Goal: Information Seeking & Learning: Learn about a topic

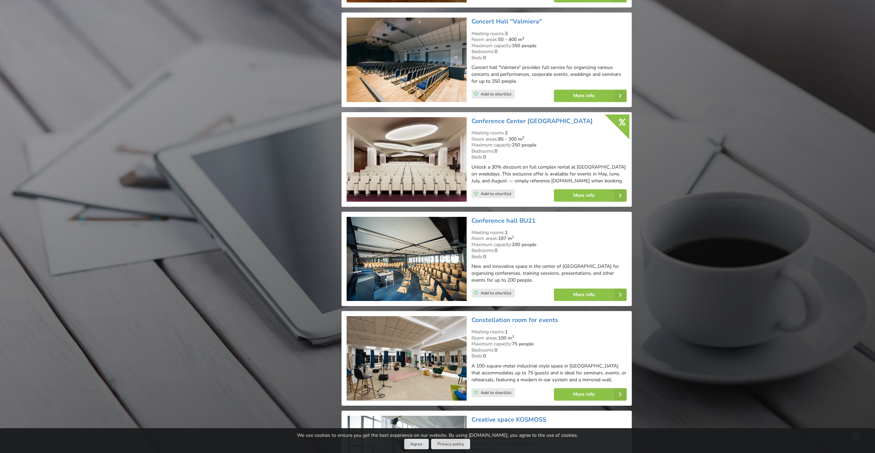
scroll to position [1690, 0]
click at [591, 292] on link "More info" at bounding box center [590, 294] width 73 height 12
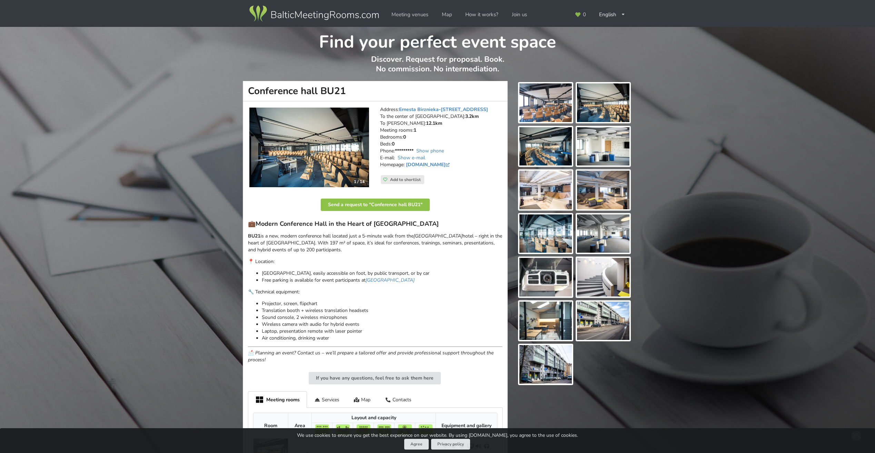
click at [334, 160] on img at bounding box center [309, 148] width 120 height 80
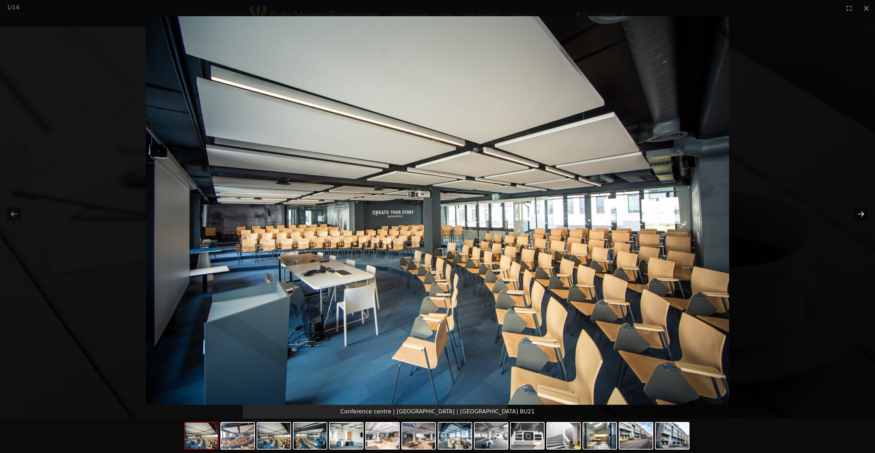
click at [859, 215] on button "Next slide" at bounding box center [860, 213] width 14 height 13
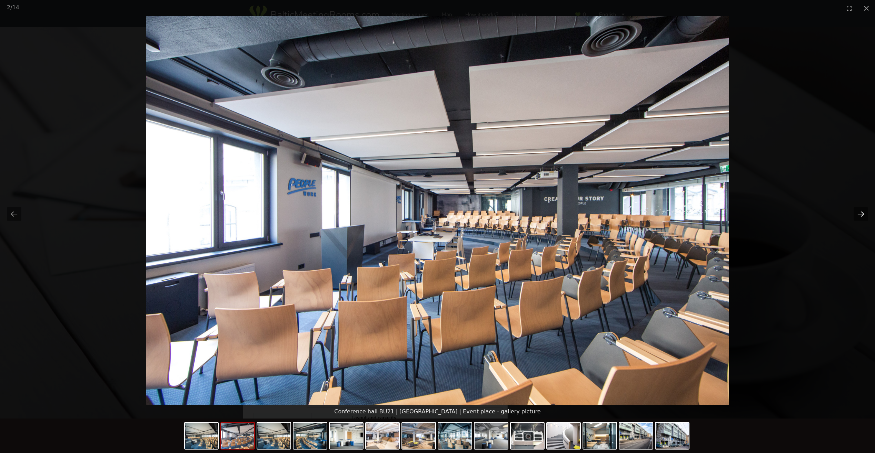
click at [859, 215] on button "Next slide" at bounding box center [860, 213] width 14 height 13
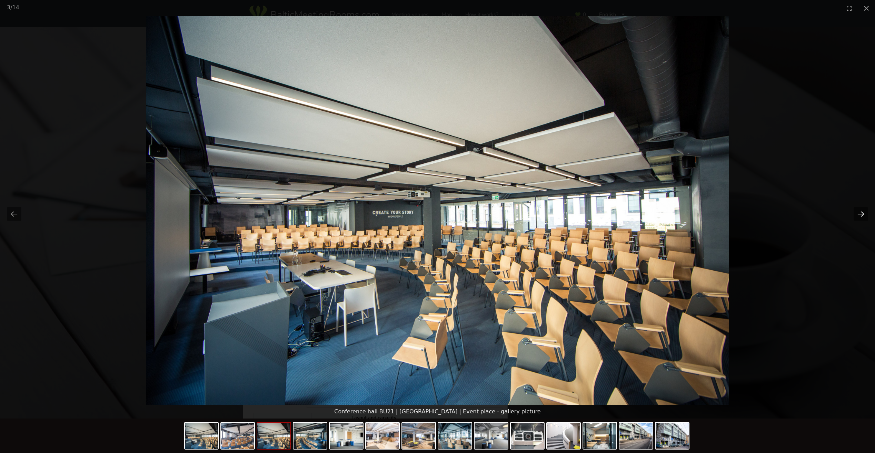
click at [859, 215] on button "Next slide" at bounding box center [860, 213] width 14 height 13
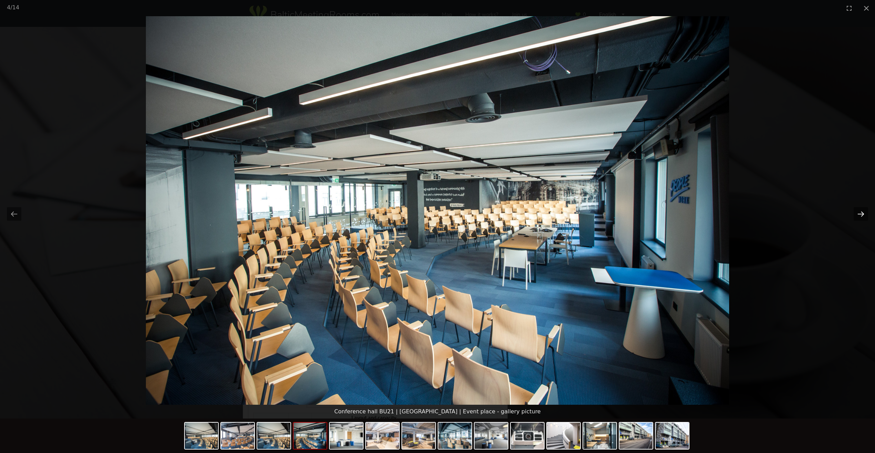
click at [859, 215] on button "Next slide" at bounding box center [860, 213] width 14 height 13
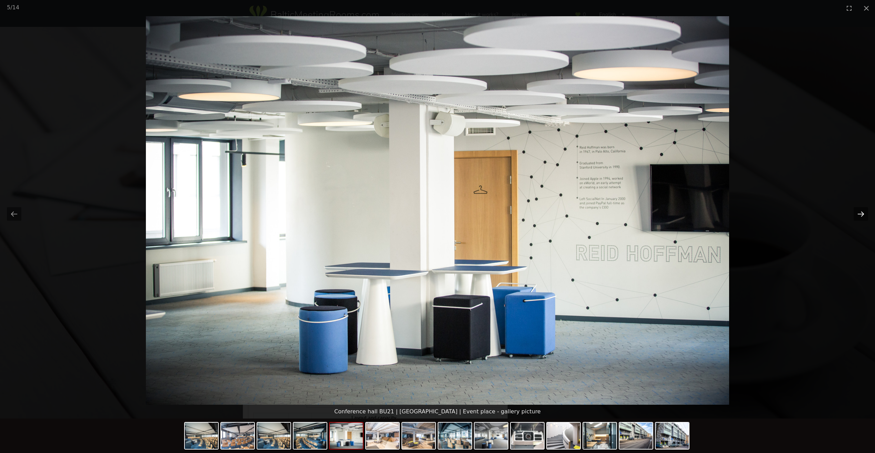
click at [859, 215] on button "Next slide" at bounding box center [860, 213] width 14 height 13
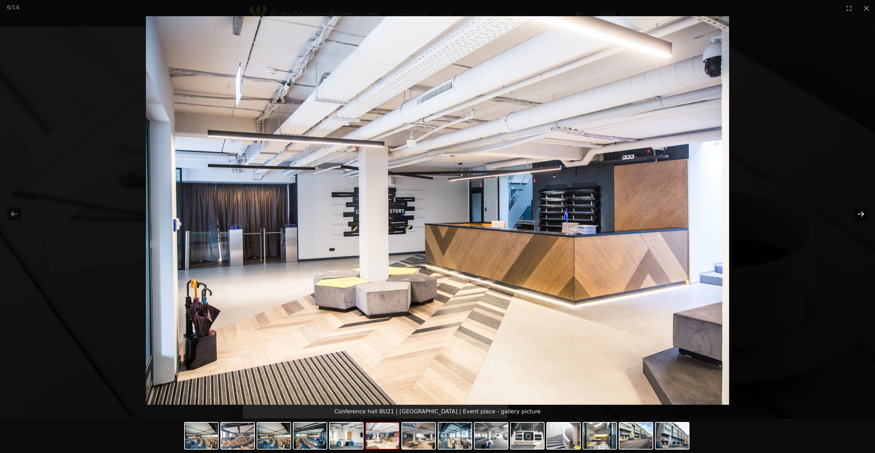
click at [859, 215] on button "Next slide" at bounding box center [860, 213] width 14 height 13
